Goal: Transaction & Acquisition: Obtain resource

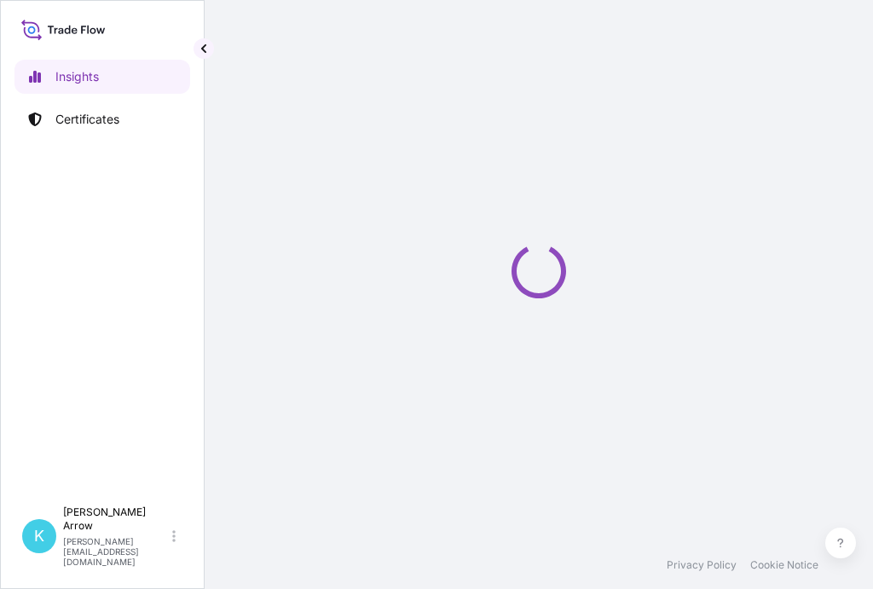
select select "2025"
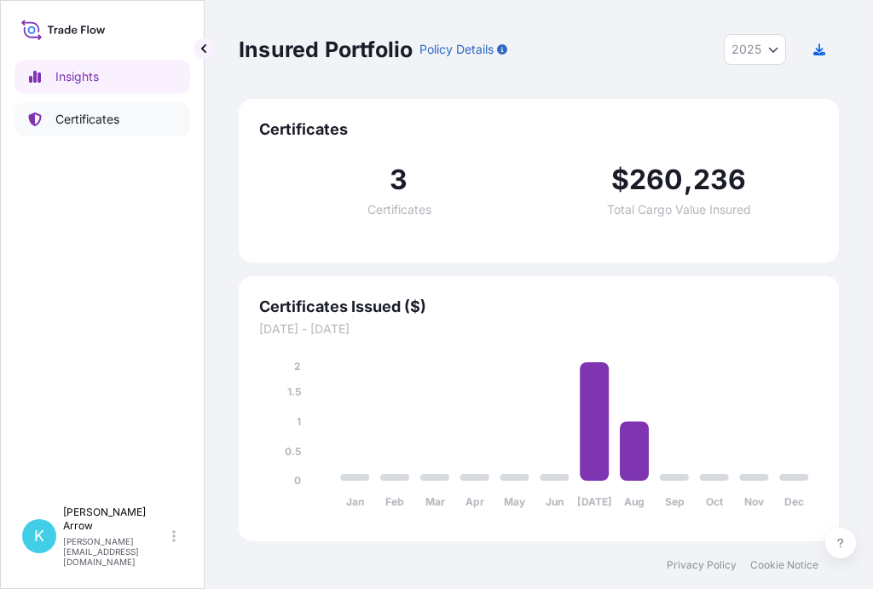
click at [101, 105] on link "Certificates" at bounding box center [102, 119] width 176 height 34
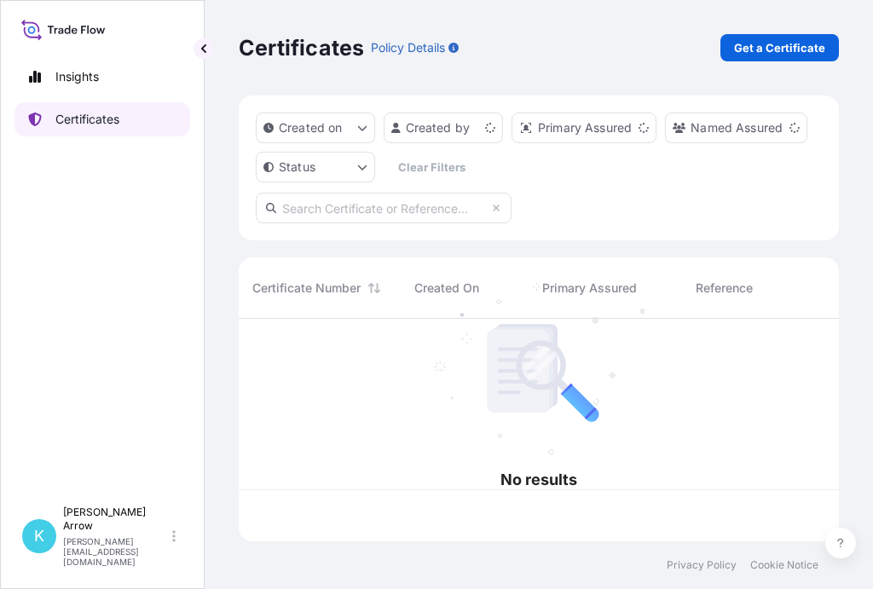
scroll to position [219, 587]
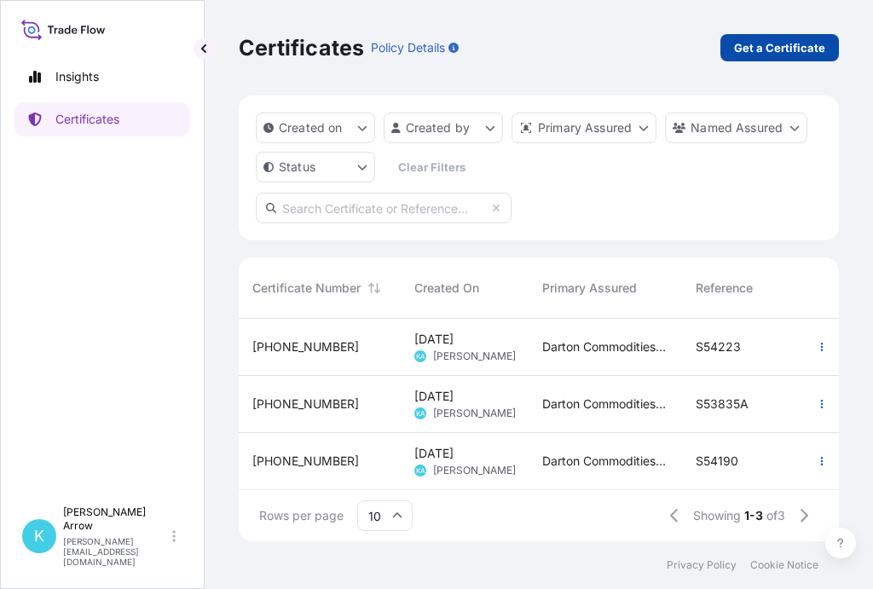
click at [796, 46] on p "Get a Certificate" at bounding box center [779, 47] width 91 height 17
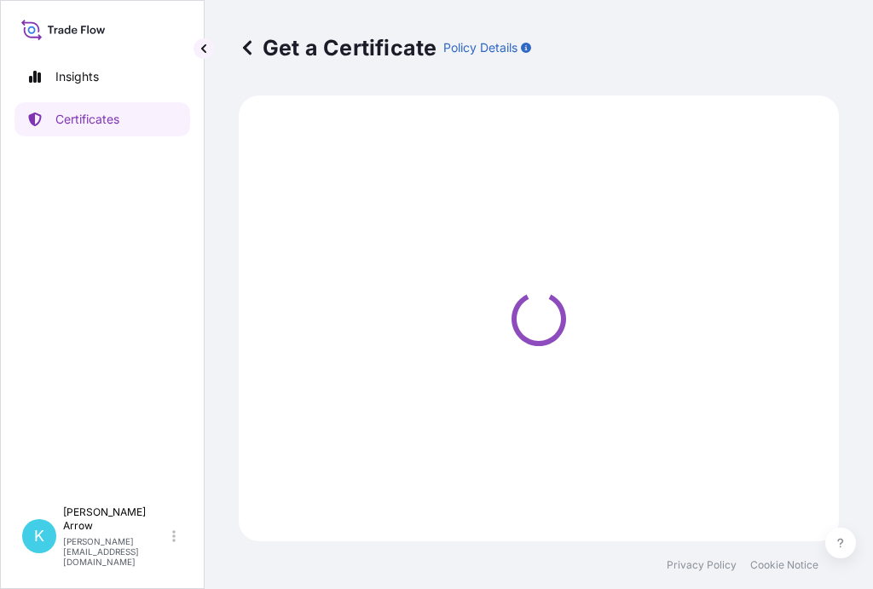
select select "Sea"
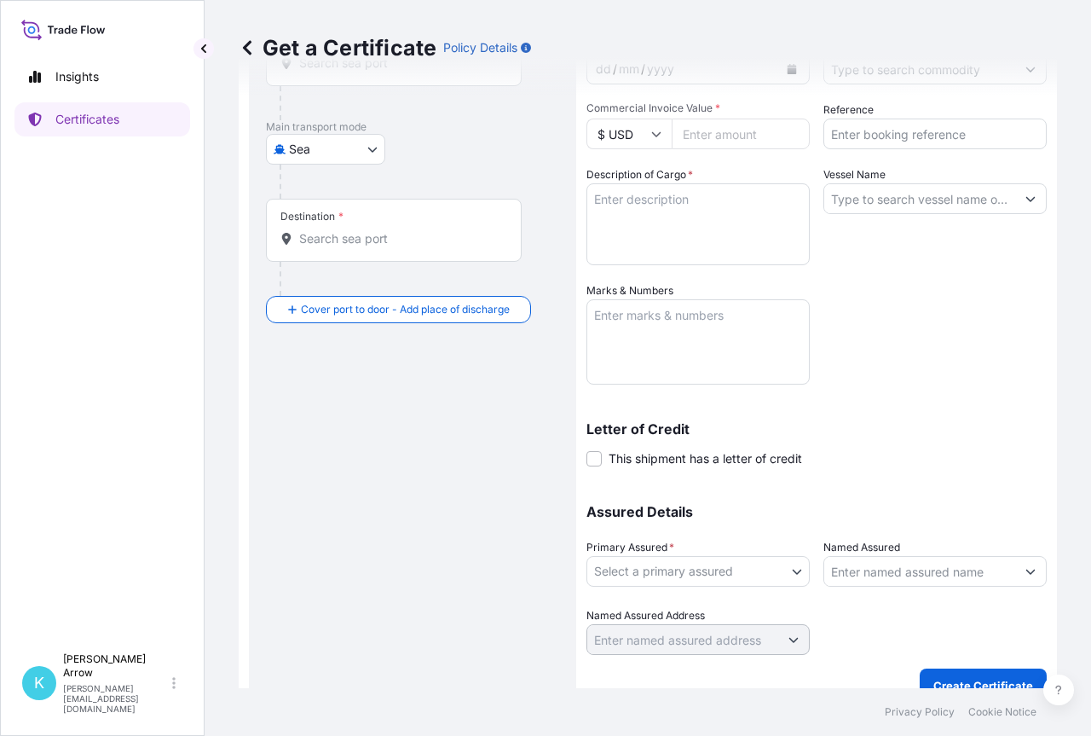
scroll to position [211, 0]
